Goal: Find specific page/section: Find specific page/section

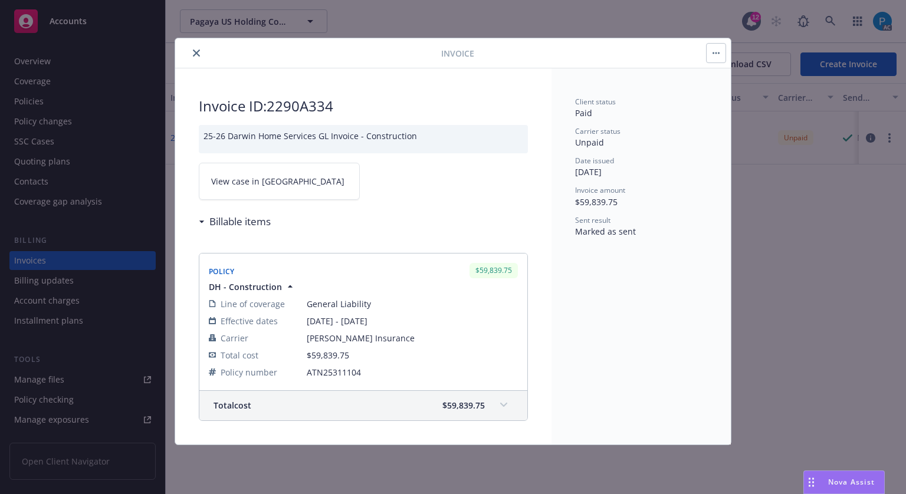
drag, startPoint x: 0, startPoint y: 0, endPoint x: 105, endPoint y: 21, distance: 107.0
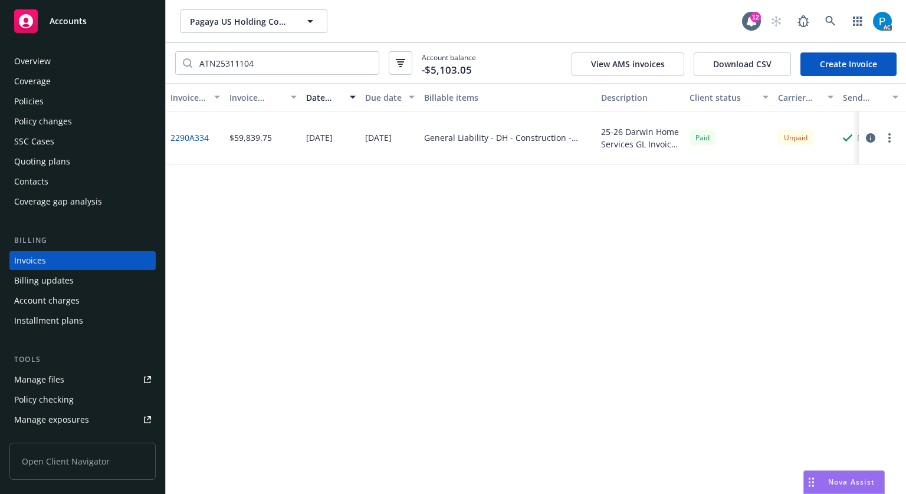
click at [105, 21] on div "Accounts" at bounding box center [82, 21] width 137 height 24
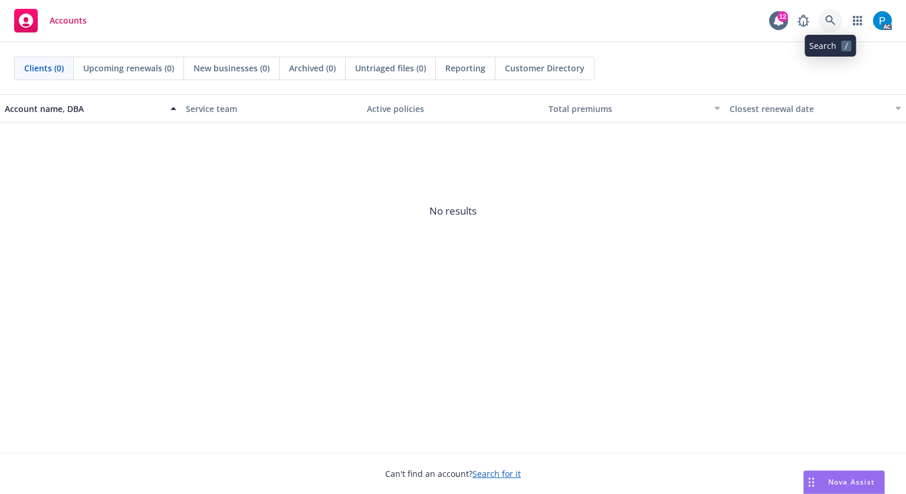
click at [831, 22] on icon at bounding box center [830, 20] width 10 height 10
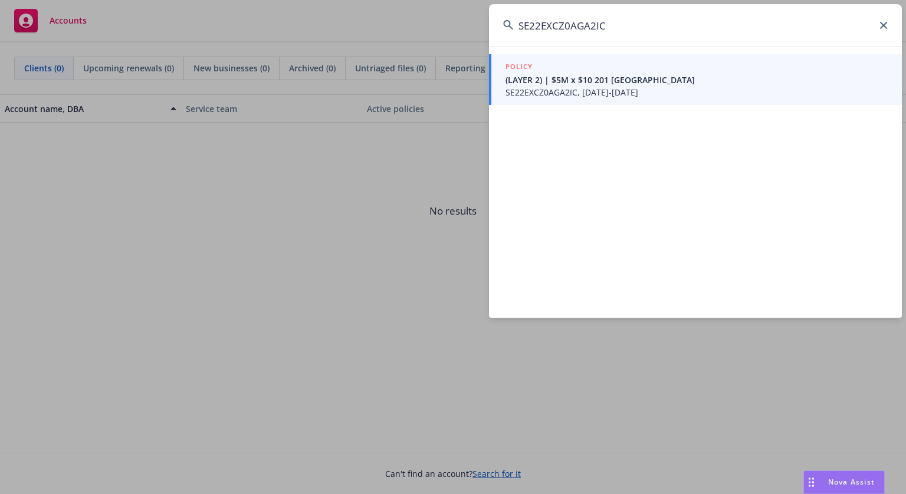
type input "SE22EXCZ0AGA2IC"
click at [595, 78] on span "(LAYER 2) | $5M x $10 201 [GEOGRAPHIC_DATA]" at bounding box center [696, 80] width 382 height 12
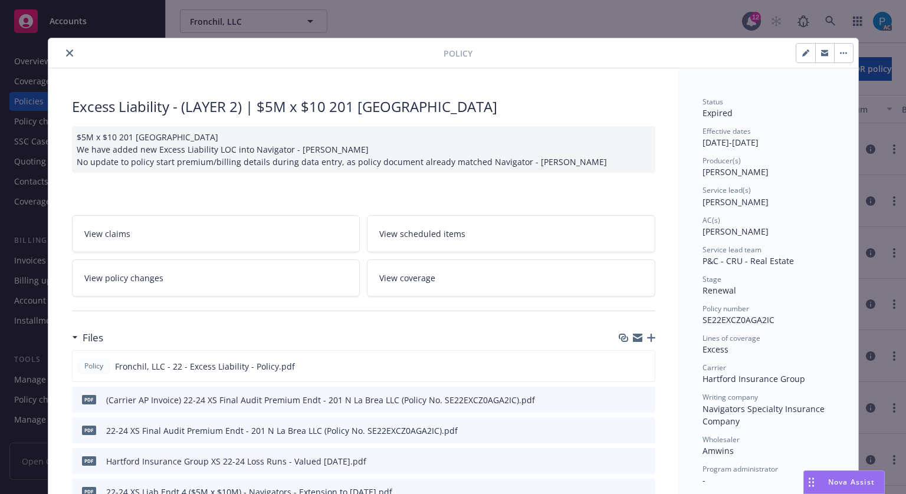
click at [66, 56] on icon "close" at bounding box center [69, 53] width 7 height 7
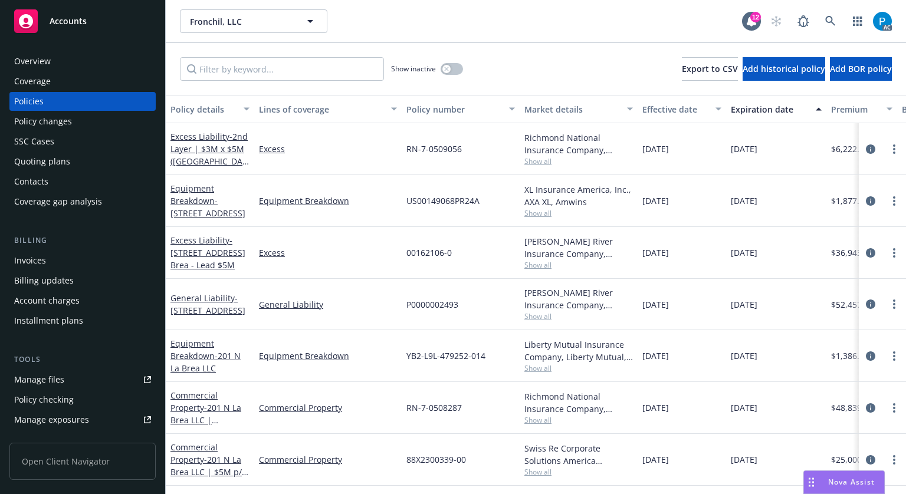
click at [37, 266] on div "Invoices" at bounding box center [30, 260] width 32 height 19
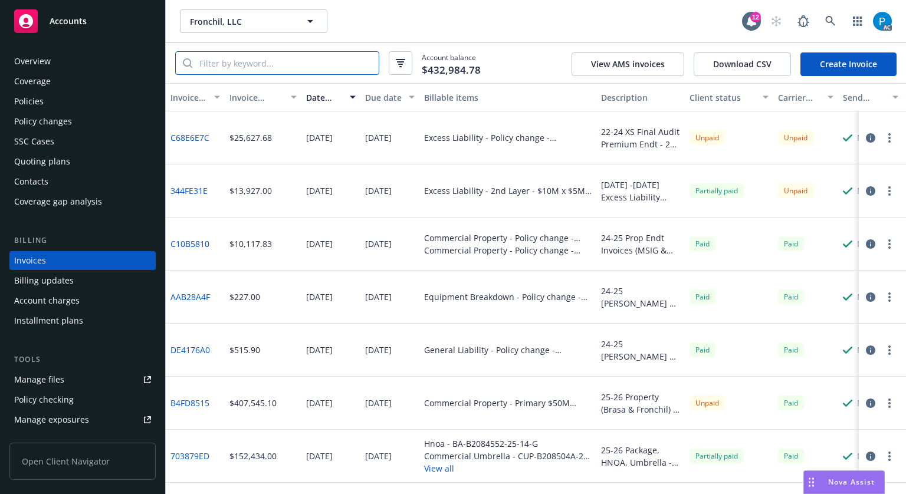
click at [263, 65] on input "search" at bounding box center [285, 63] width 186 height 22
paste input "SE22EXCZ0AGA2IC"
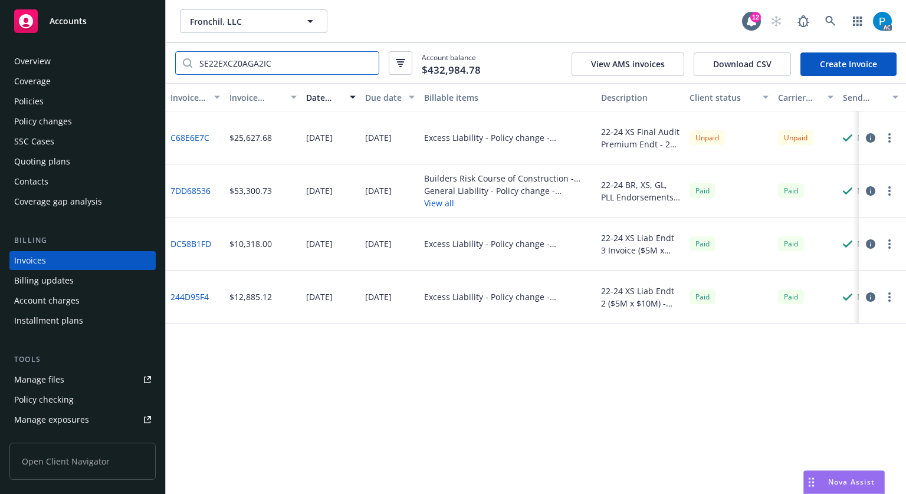
type input "SE22EXCZ0AGA2IC"
